Goal: Transaction & Acquisition: Purchase product/service

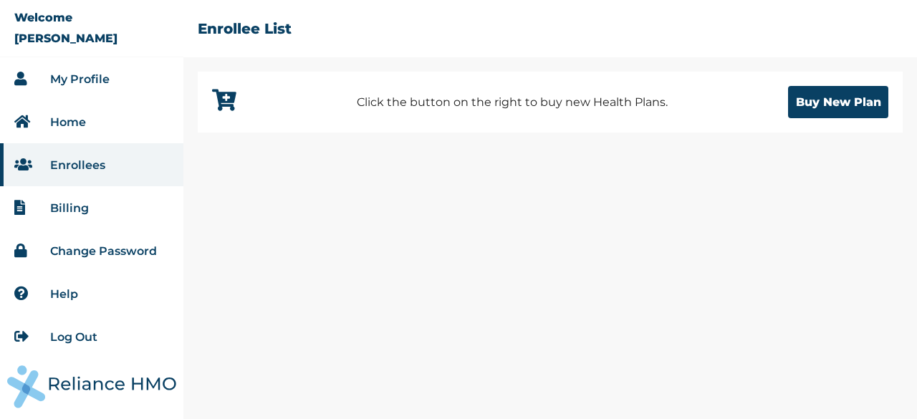
click at [86, 120] on li "Home" at bounding box center [91, 121] width 183 height 43
click at [80, 121] on link "Home" at bounding box center [68, 122] width 36 height 14
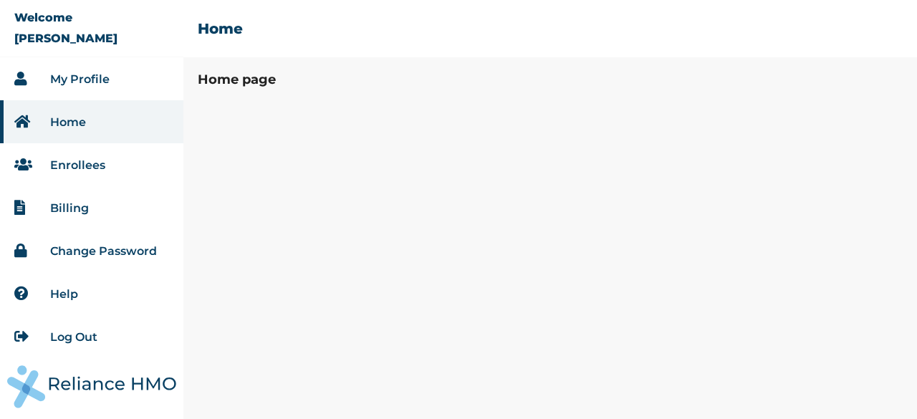
click at [97, 170] on link "Enrollees" at bounding box center [77, 165] width 55 height 14
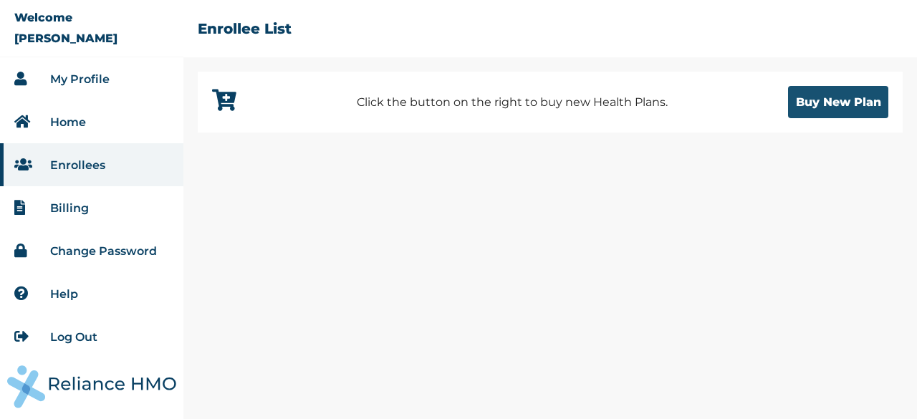
click at [819, 104] on button "Buy New Plan" at bounding box center [838, 102] width 100 height 32
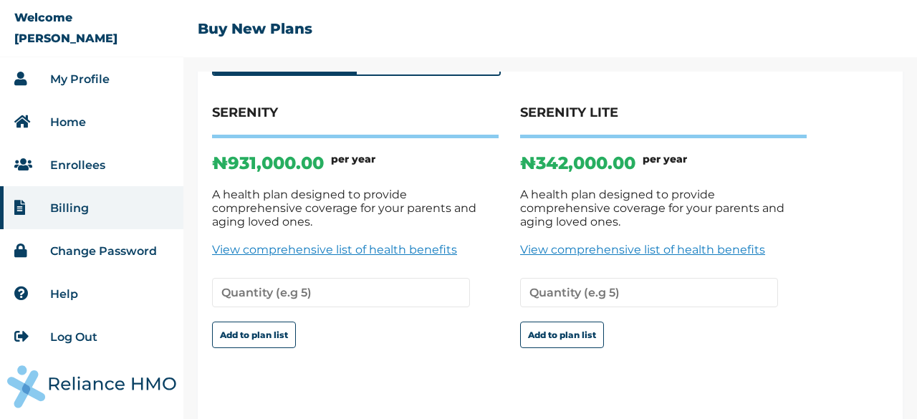
scroll to position [110, 0]
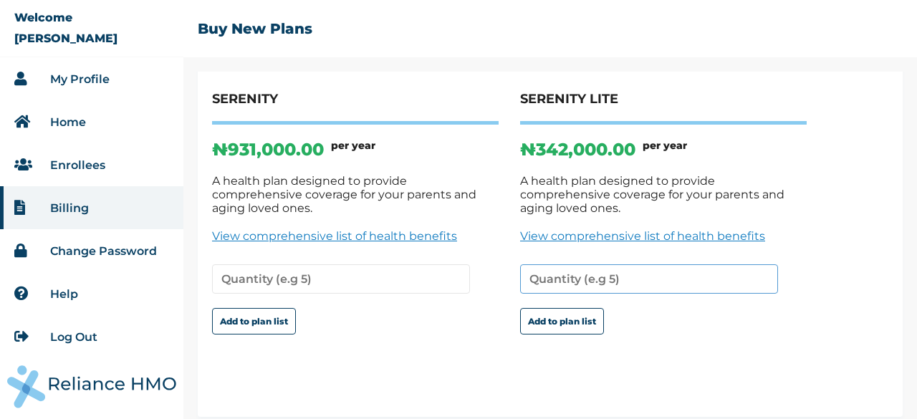
click at [665, 270] on input "number" at bounding box center [649, 278] width 258 height 29
type input "1"
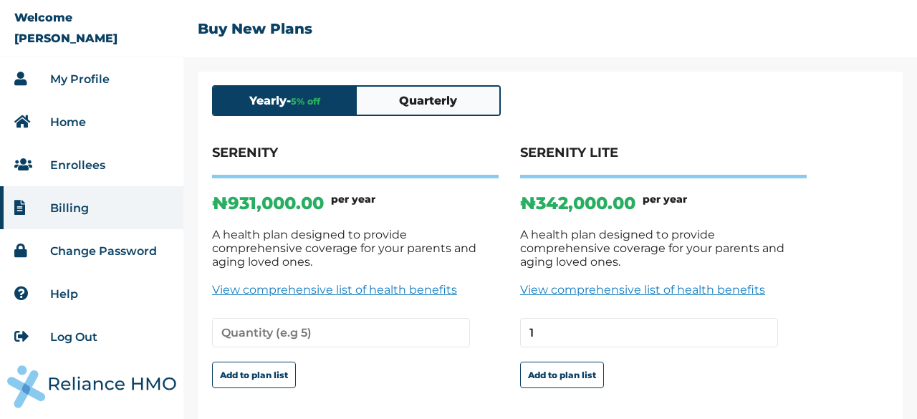
scroll to position [0, 0]
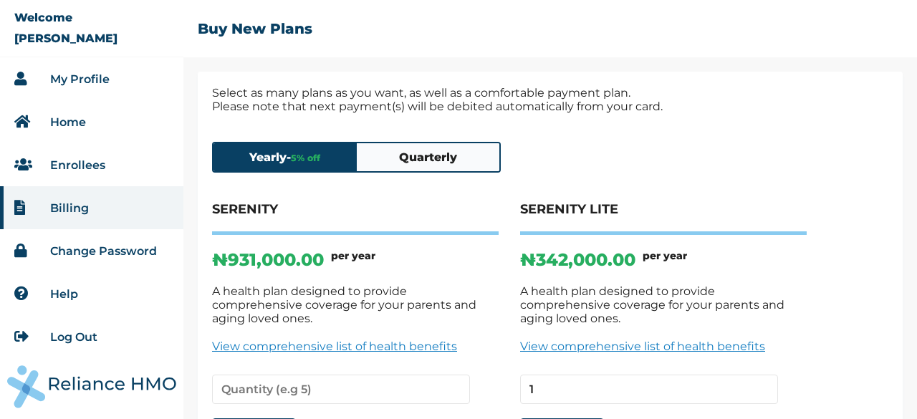
click at [451, 153] on button "Quarterly" at bounding box center [428, 157] width 143 height 28
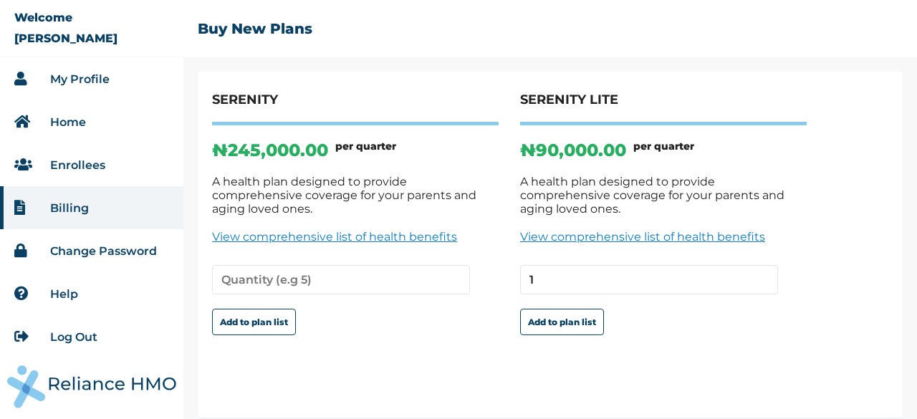
scroll to position [110, 0]
click at [570, 311] on button "Add to plan list" at bounding box center [562, 321] width 84 height 26
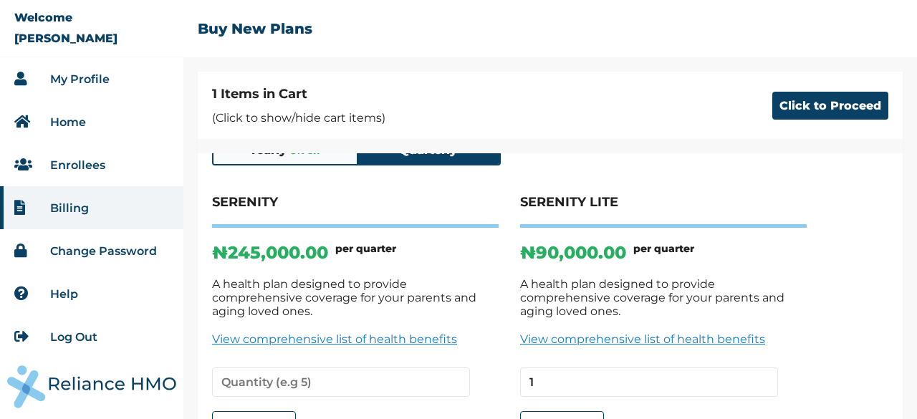
scroll to position [120, 0]
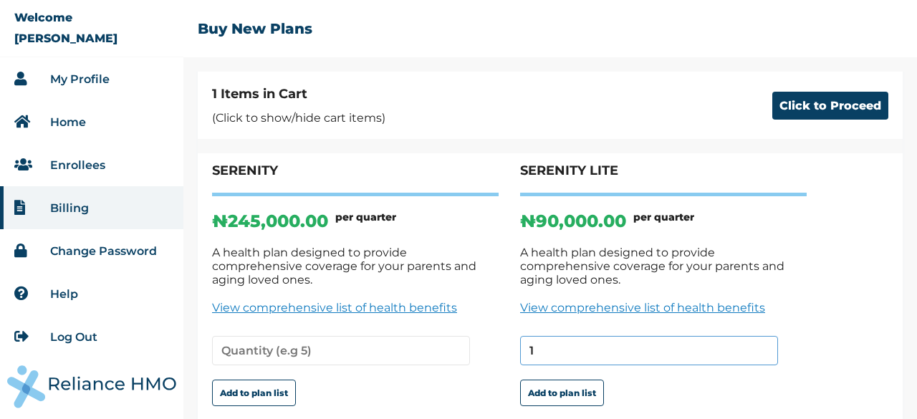
click at [601, 336] on input "1" at bounding box center [649, 350] width 258 height 29
type input "1"
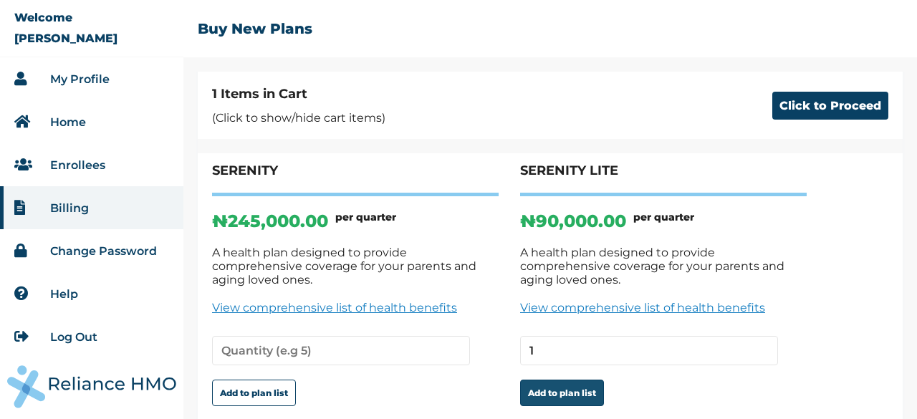
click at [569, 381] on button "Add to plan list" at bounding box center [562, 393] width 84 height 26
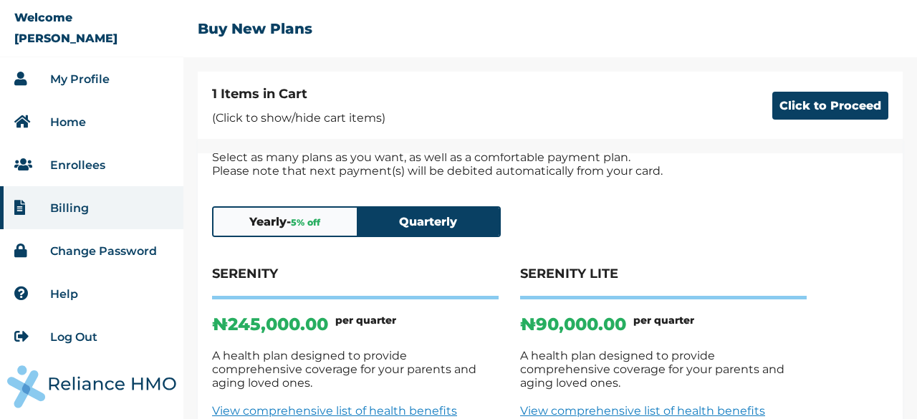
scroll to position [0, 0]
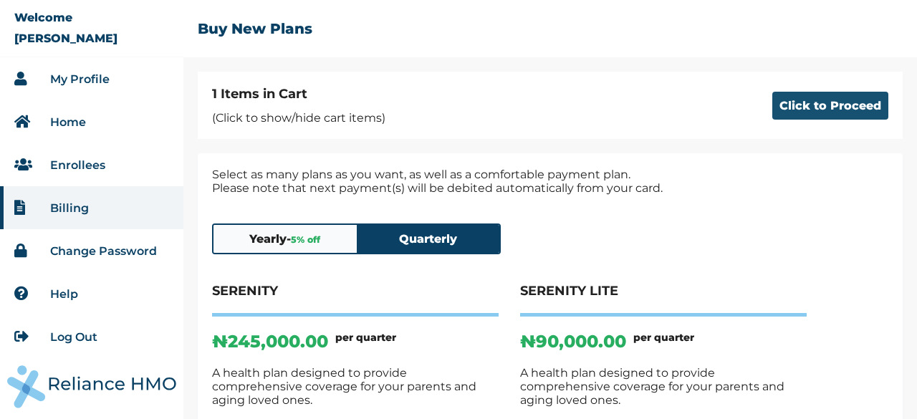
click at [796, 106] on button "Click to Proceed" at bounding box center [830, 106] width 116 height 28
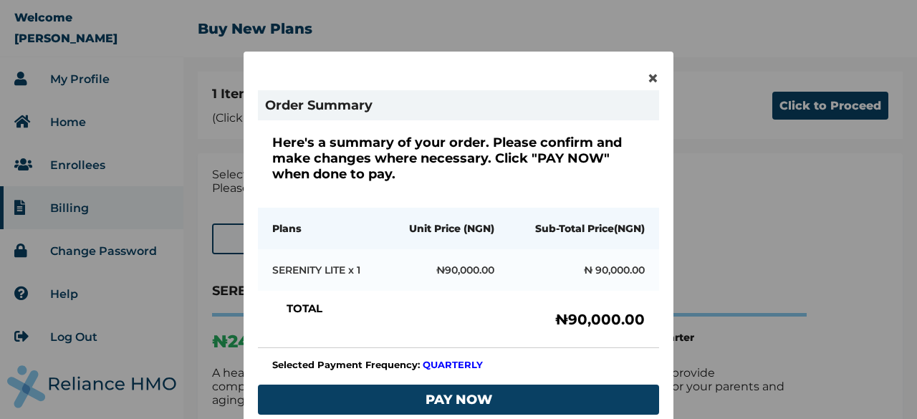
scroll to position [72, 0]
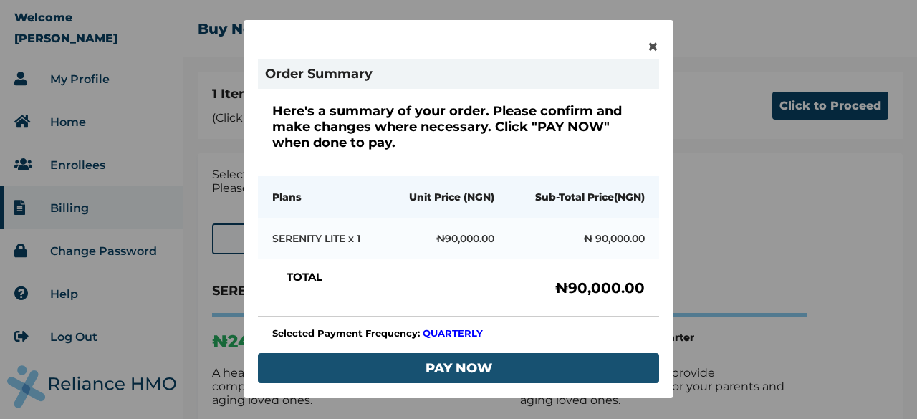
click at [481, 359] on button "PAY NOW" at bounding box center [458, 368] width 401 height 30
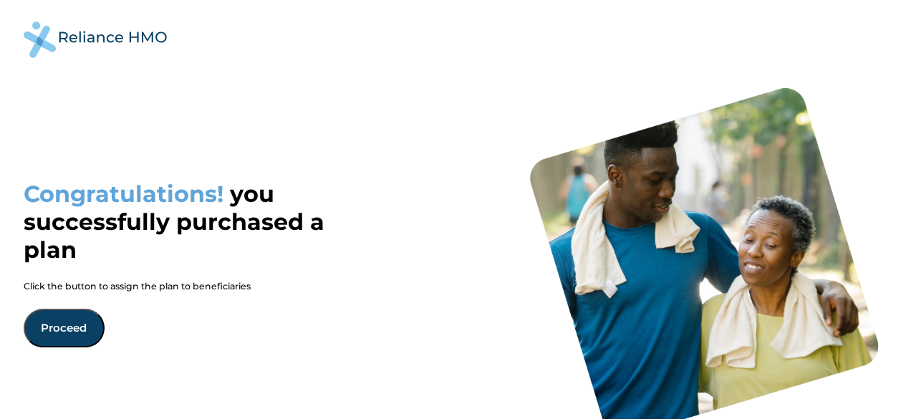
click at [85, 326] on button "Proceed" at bounding box center [64, 328] width 81 height 39
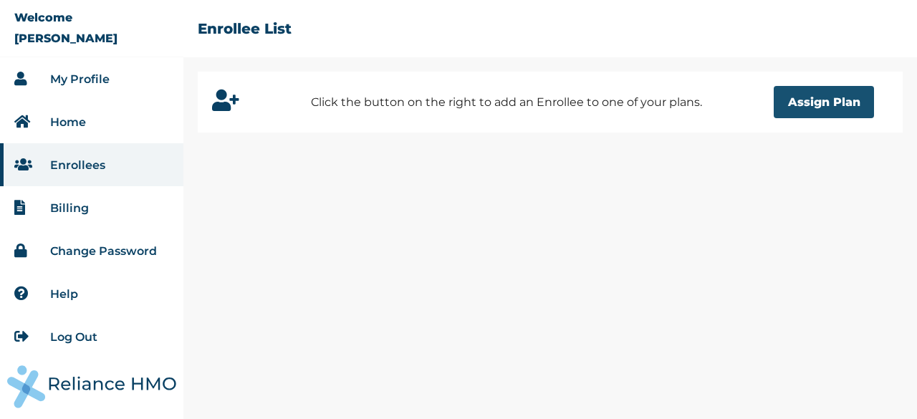
click at [795, 105] on button "Assign Plan" at bounding box center [823, 102] width 100 height 32
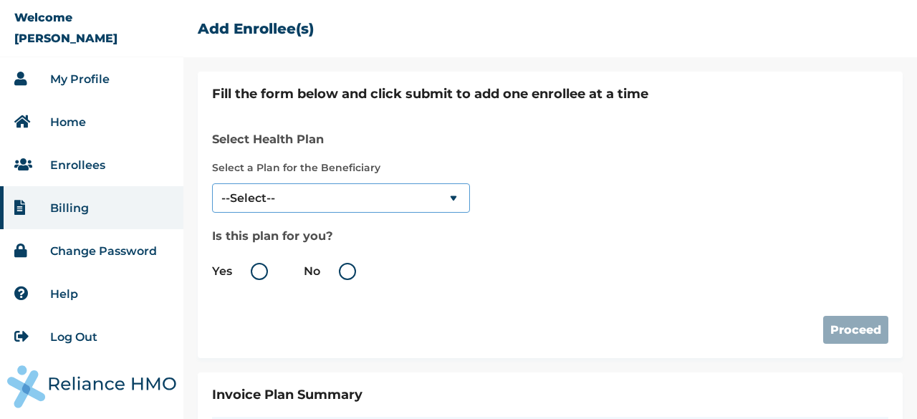
click at [329, 206] on select "--Select-- SERENITY LITE" at bounding box center [341, 197] width 258 height 29
select select "18028"
click at [212, 183] on select "--Select-- SERENITY LITE" at bounding box center [341, 197] width 258 height 29
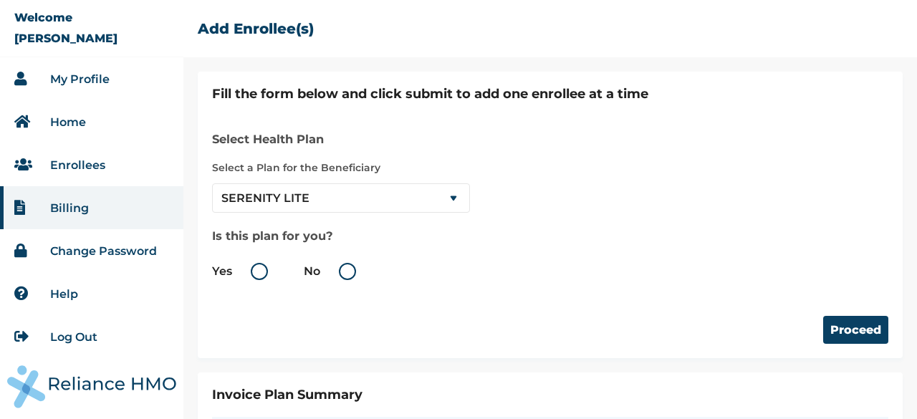
click at [266, 266] on label "Yes" at bounding box center [243, 271] width 63 height 17
click at [246, 266] on input "Yes" at bounding box center [234, 271] width 23 height 23
radio input "true"
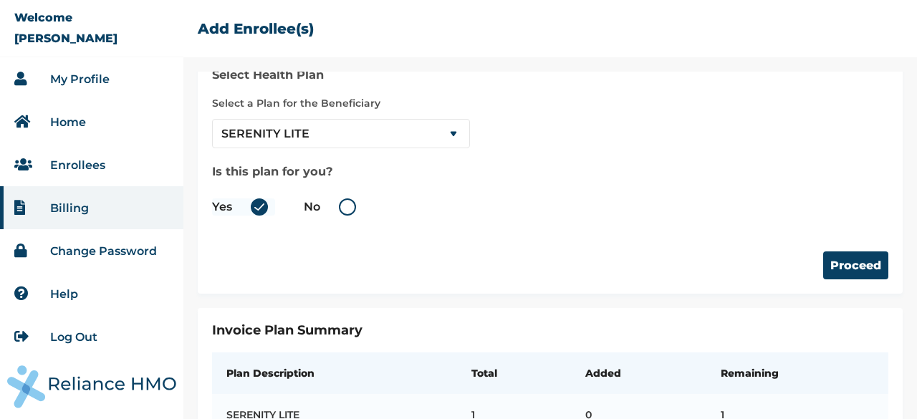
scroll to position [118, 0]
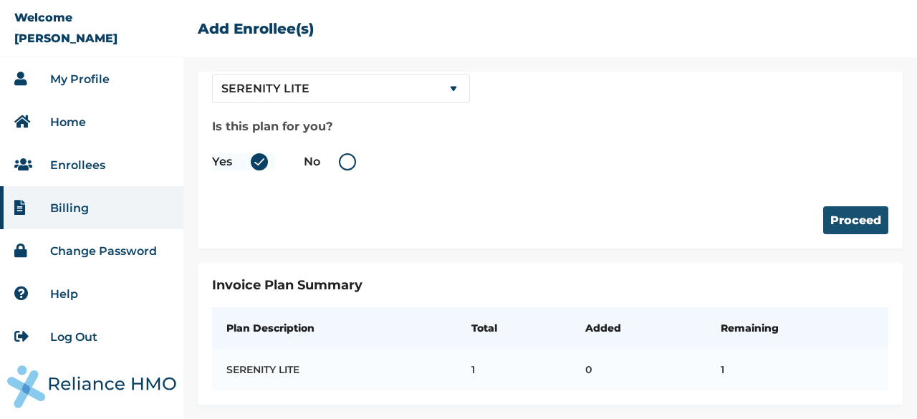
click at [833, 213] on button "Proceed" at bounding box center [855, 220] width 65 height 28
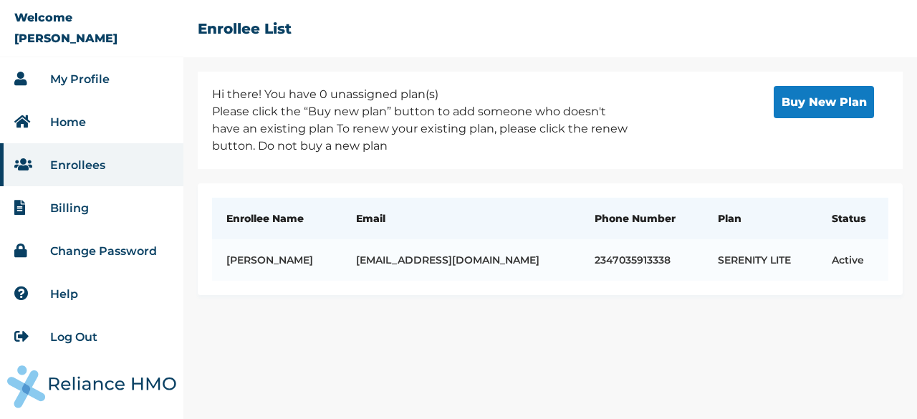
click at [74, 122] on link "Home" at bounding box center [68, 122] width 36 height 14
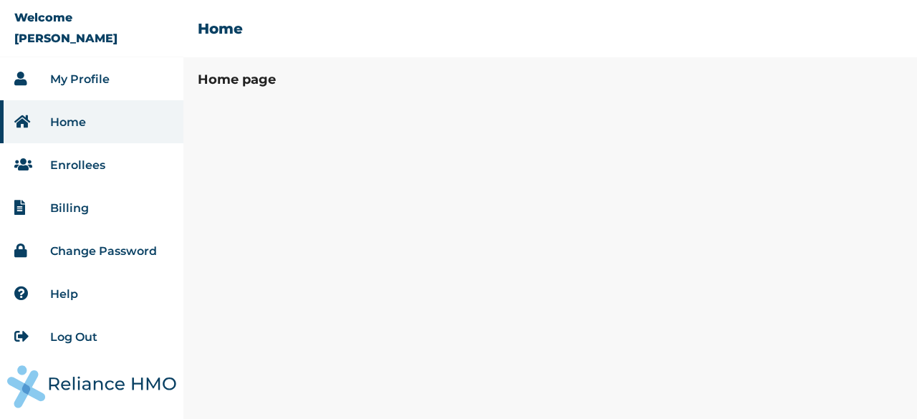
click at [102, 79] on link "My Profile" at bounding box center [79, 79] width 59 height 14
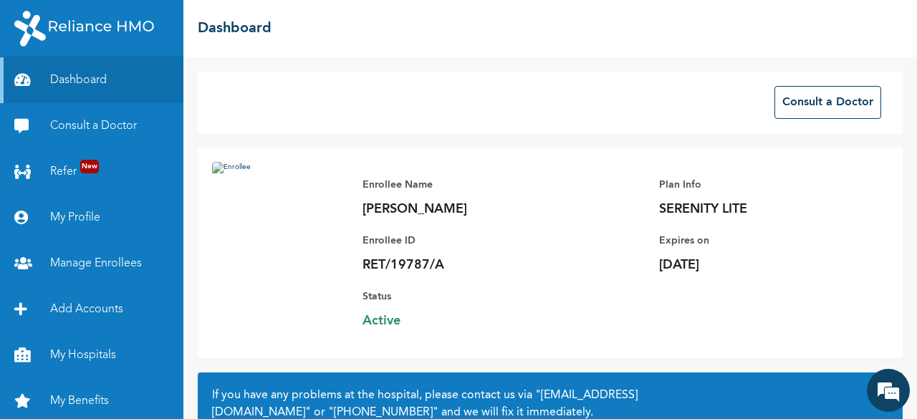
click at [508, 59] on div "Consult a Doctor Enrollee Name [PERSON_NAME] Enrollee ID RET/19787/A Plan Info …" at bounding box center [549, 238] width 733 height 362
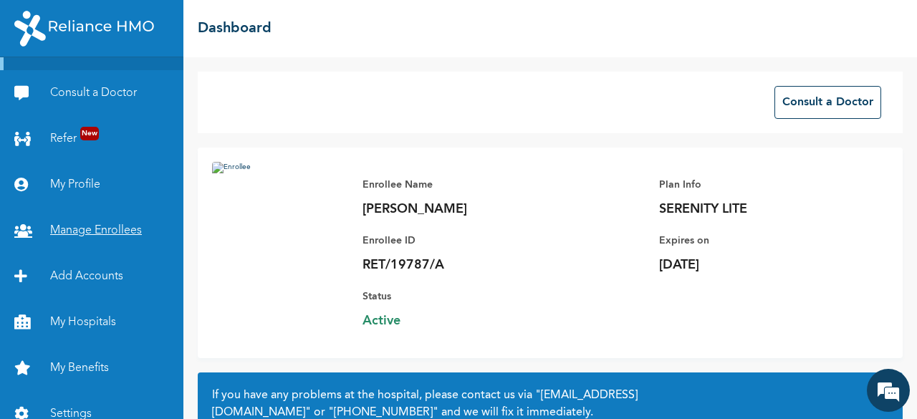
scroll to position [50, 0]
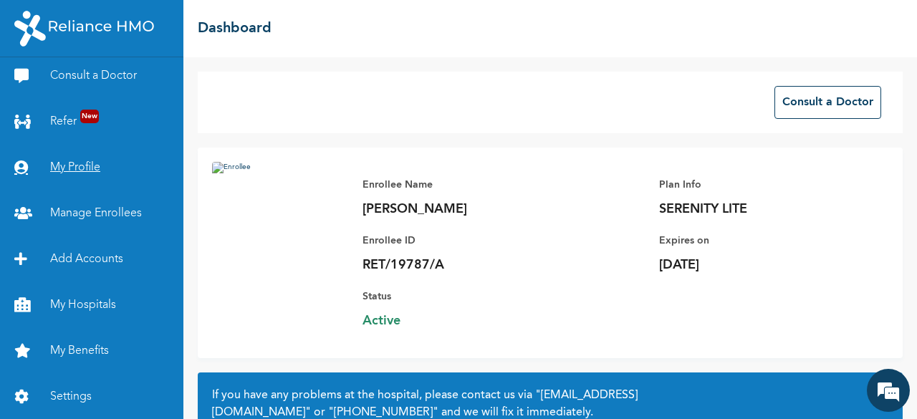
click at [78, 170] on link "My Profile" at bounding box center [91, 168] width 183 height 46
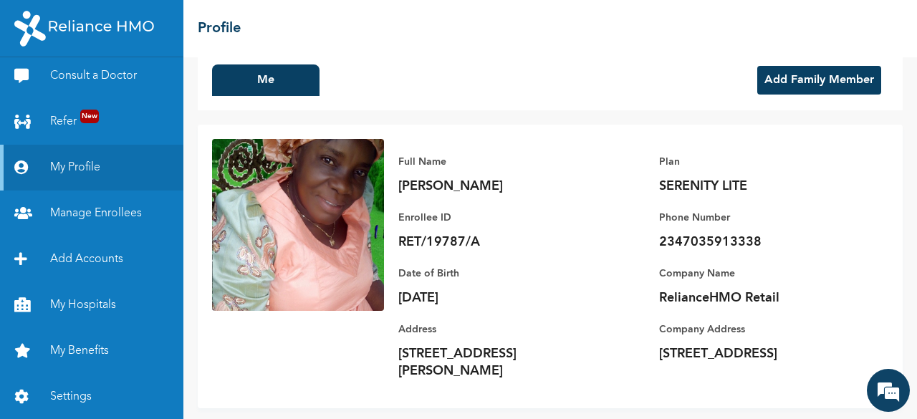
scroll to position [39, 0]
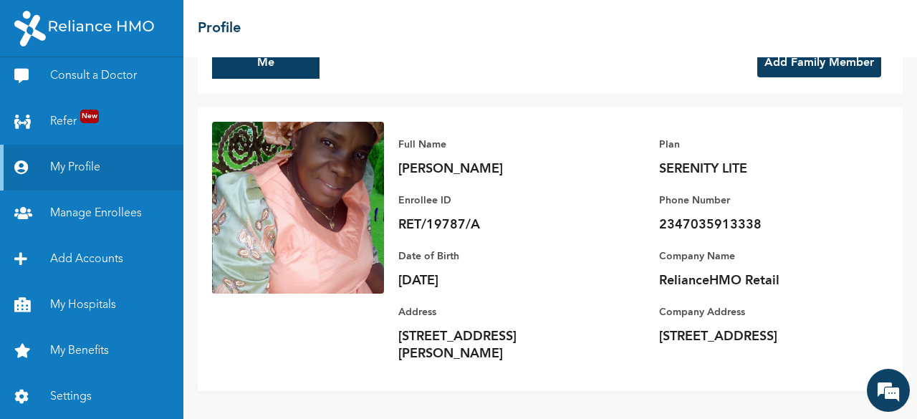
drag, startPoint x: 500, startPoint y: 327, endPoint x: 513, endPoint y: 372, distance: 46.9
click at [513, 372] on div "Full Name Theresa Umeokonkwo Enrollee ID RET/19787/A Plan SERENITY LITE Phone N…" at bounding box center [636, 249] width 504 height 255
click at [102, 213] on link "Manage Enrollees" at bounding box center [91, 213] width 183 height 46
